Goal: Navigation & Orientation: Understand site structure

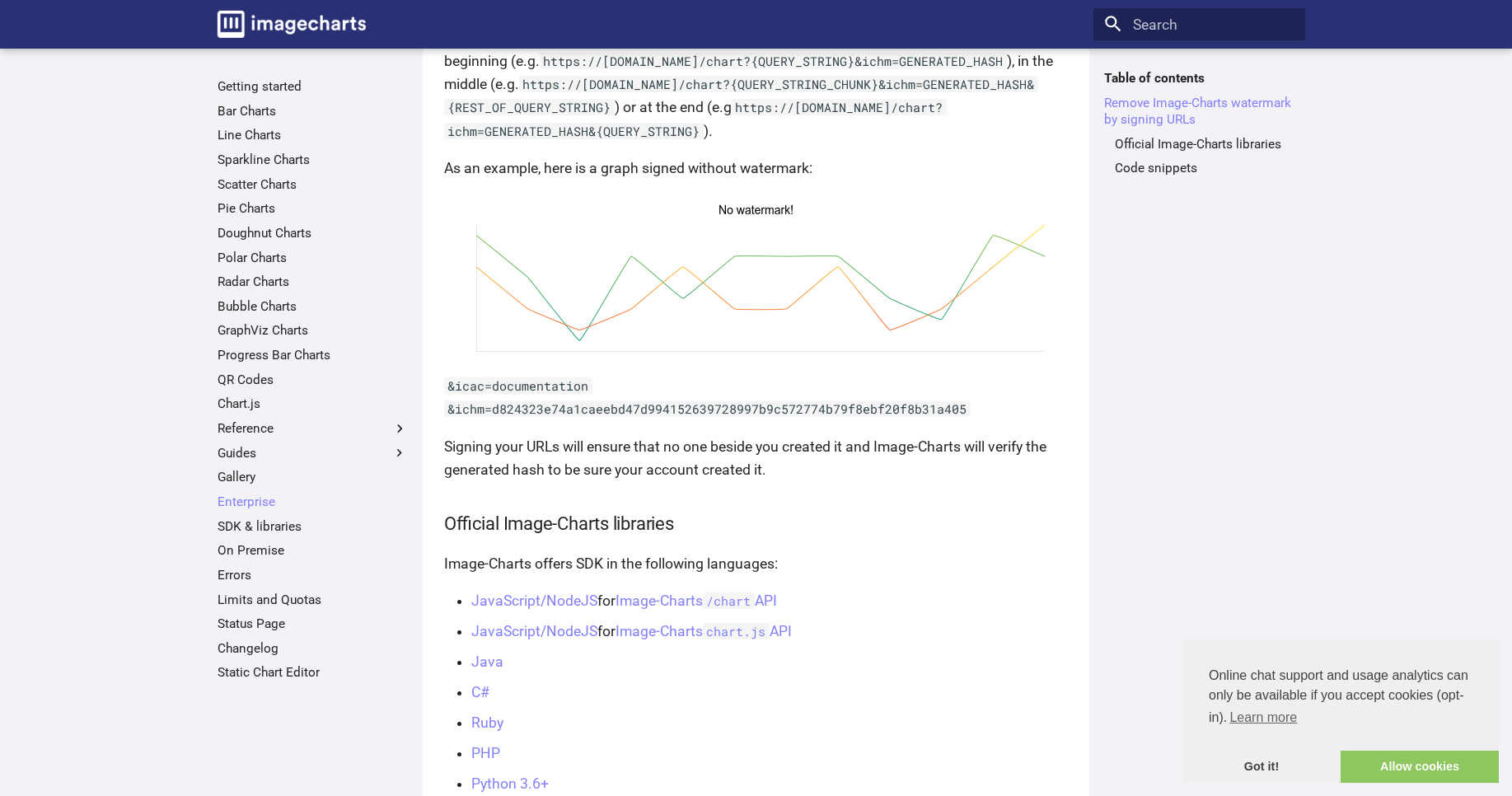
scroll to position [927, 0]
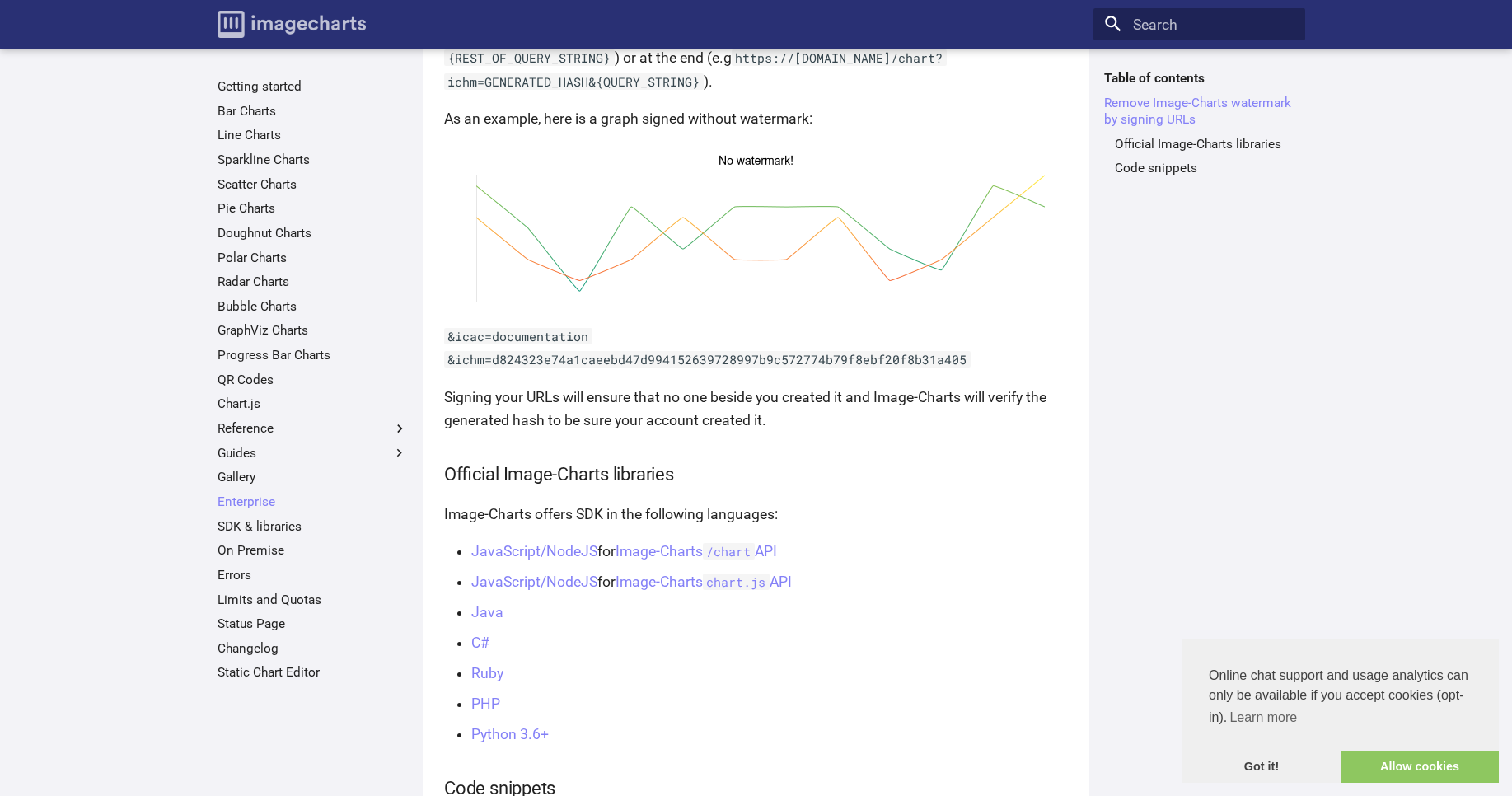
click at [275, 28] on img "Image-Charts documentation" at bounding box center [291, 24] width 148 height 28
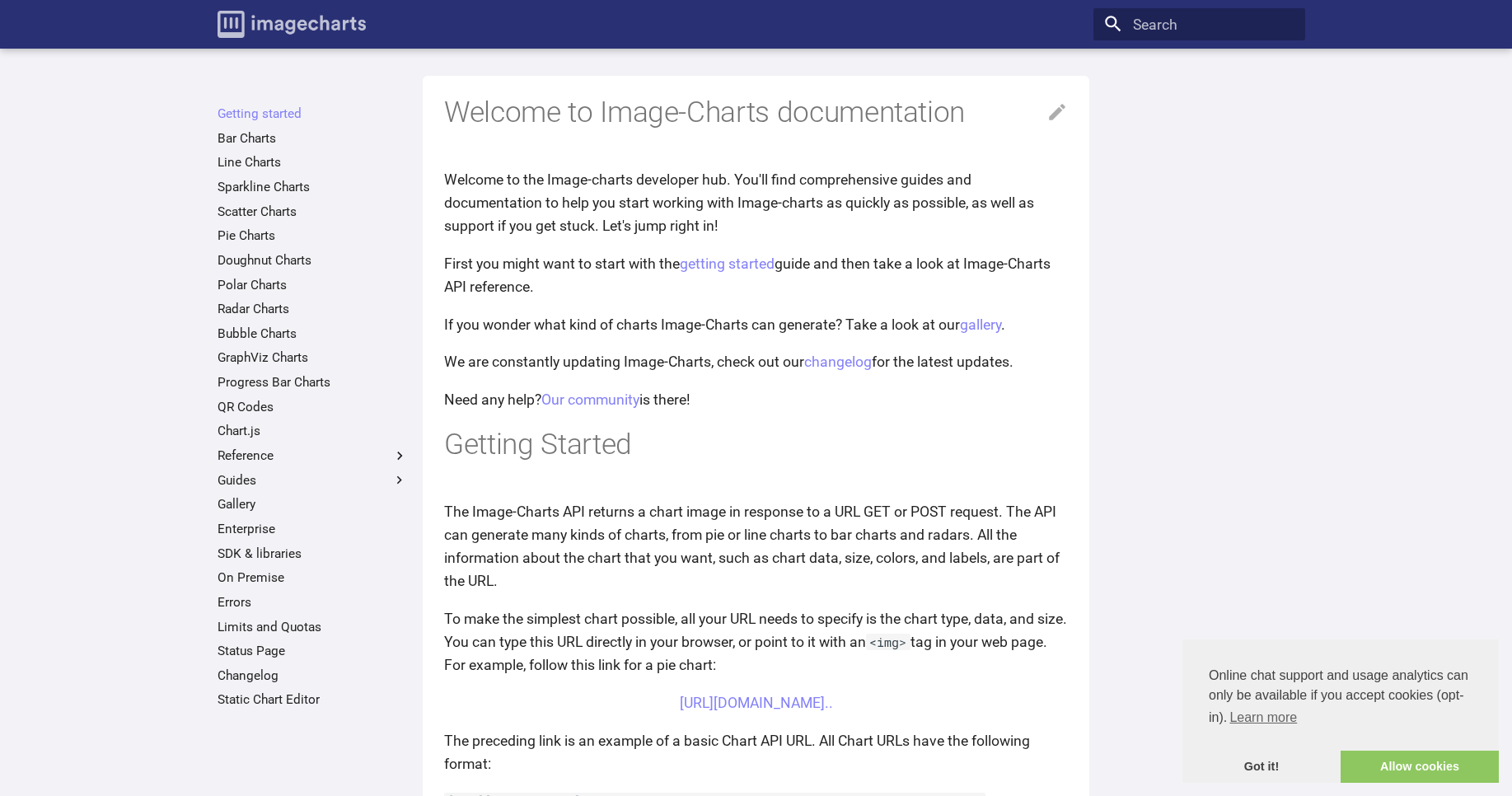
click at [338, 17] on img "Image-Charts documentation" at bounding box center [291, 24] width 148 height 28
drag, startPoint x: 290, startPoint y: 27, endPoint x: 272, endPoint y: 28, distance: 18.0
